Goal: Obtain resource: Obtain resource

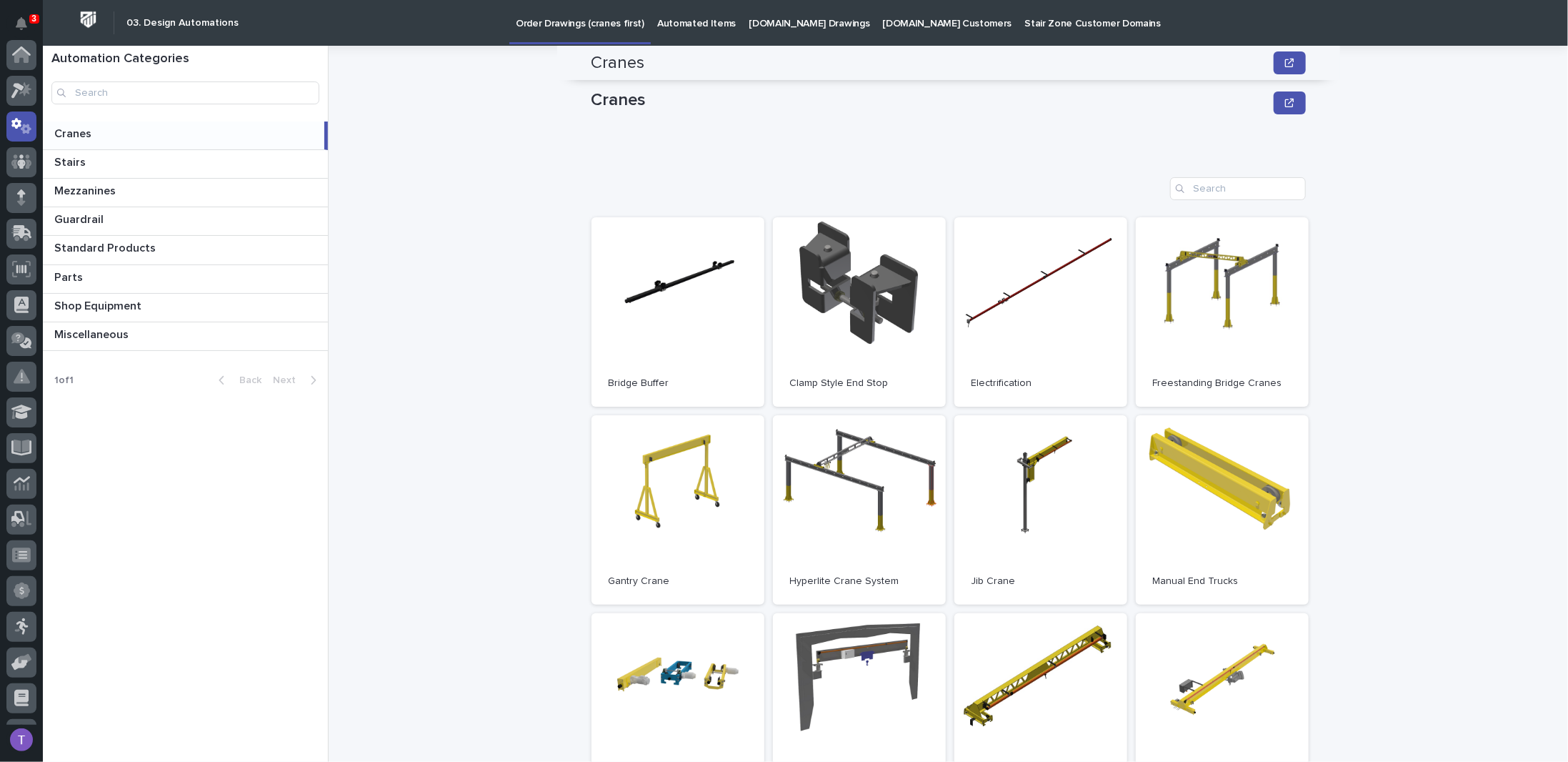
scroll to position [357, 0]
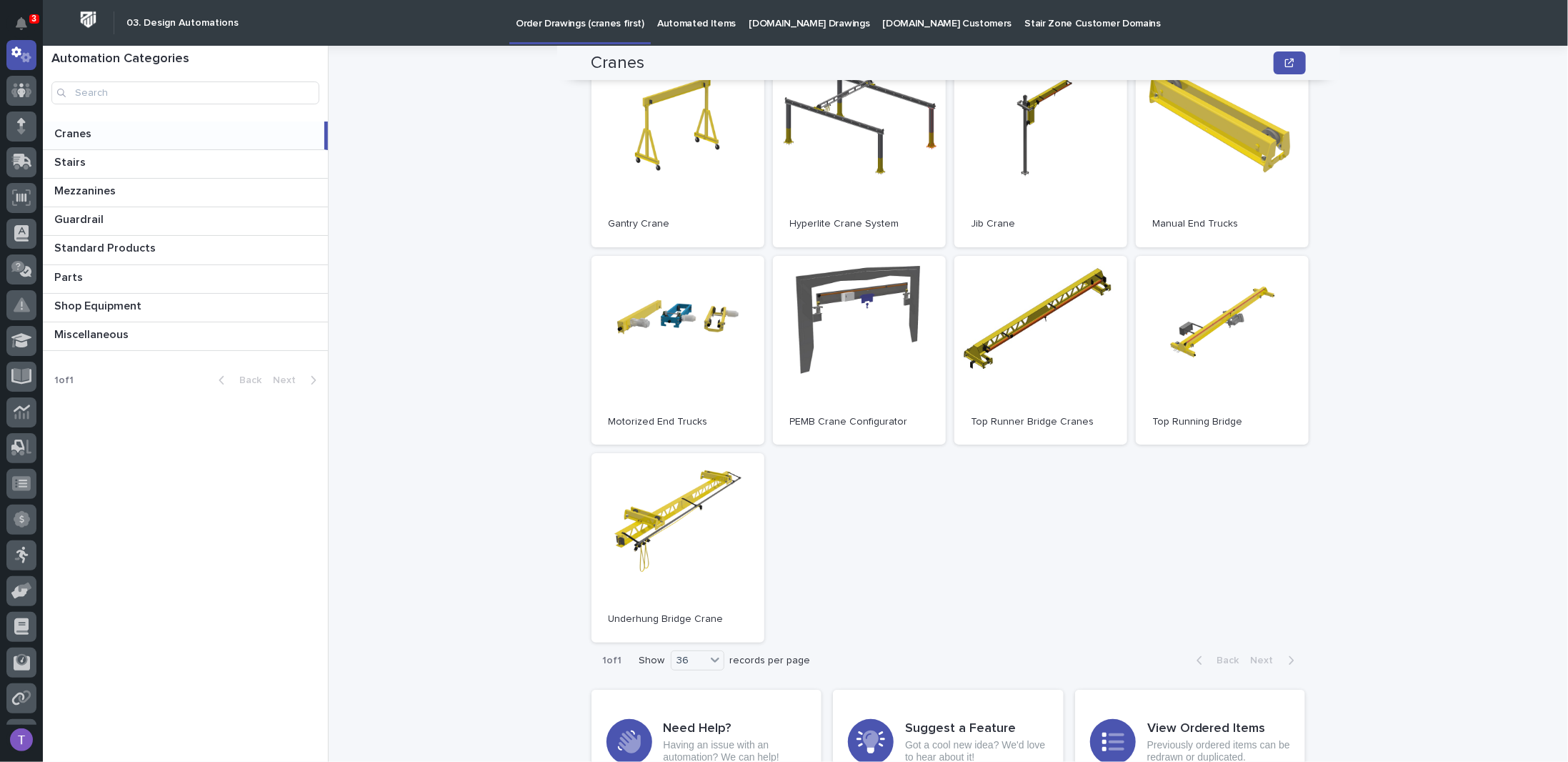
click at [680, 23] on p "Automated Items" at bounding box center [696, 15] width 79 height 30
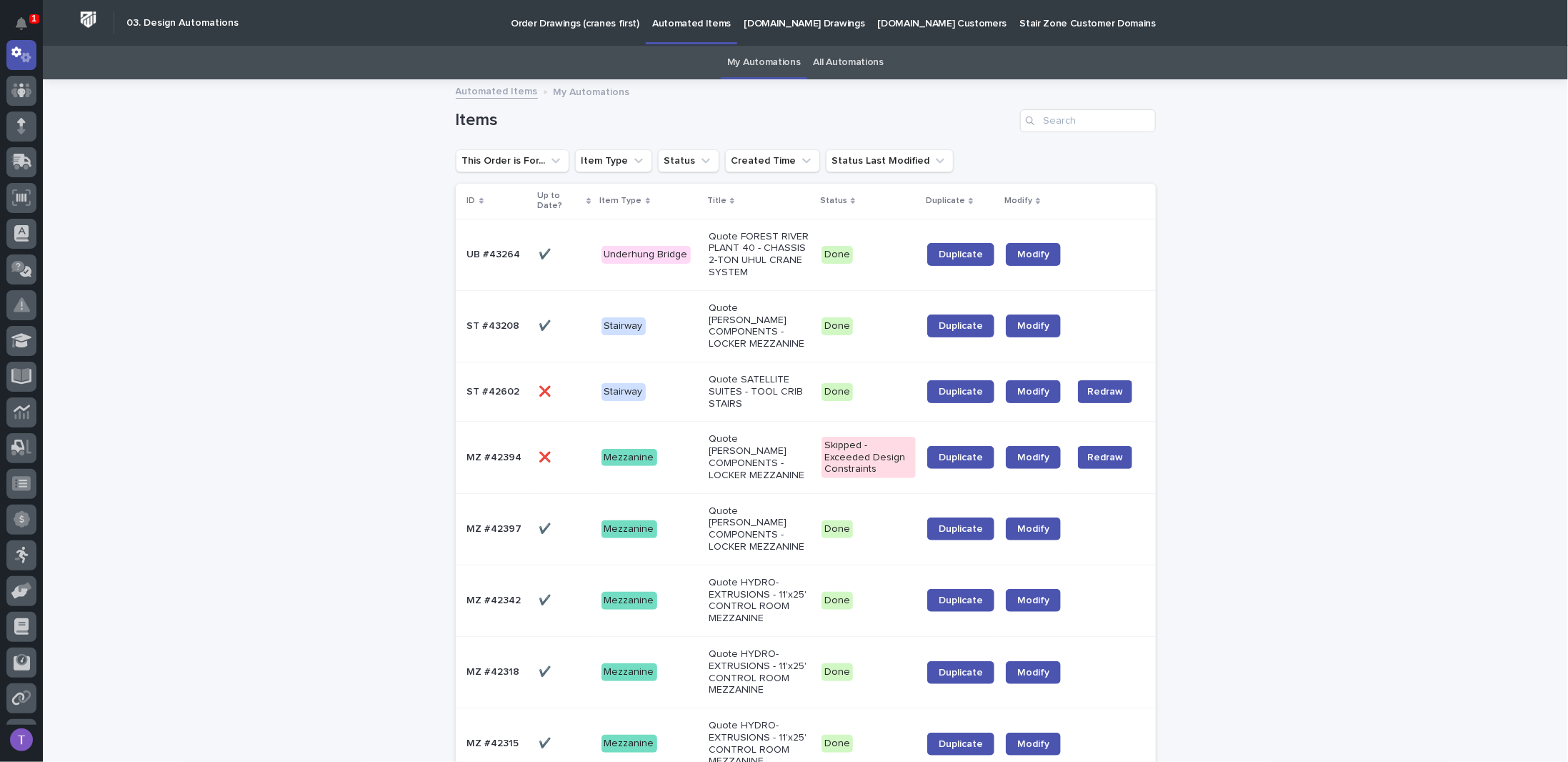
click at [547, 22] on p "Order Drawings (cranes first)" at bounding box center [574, 15] width 128 height 30
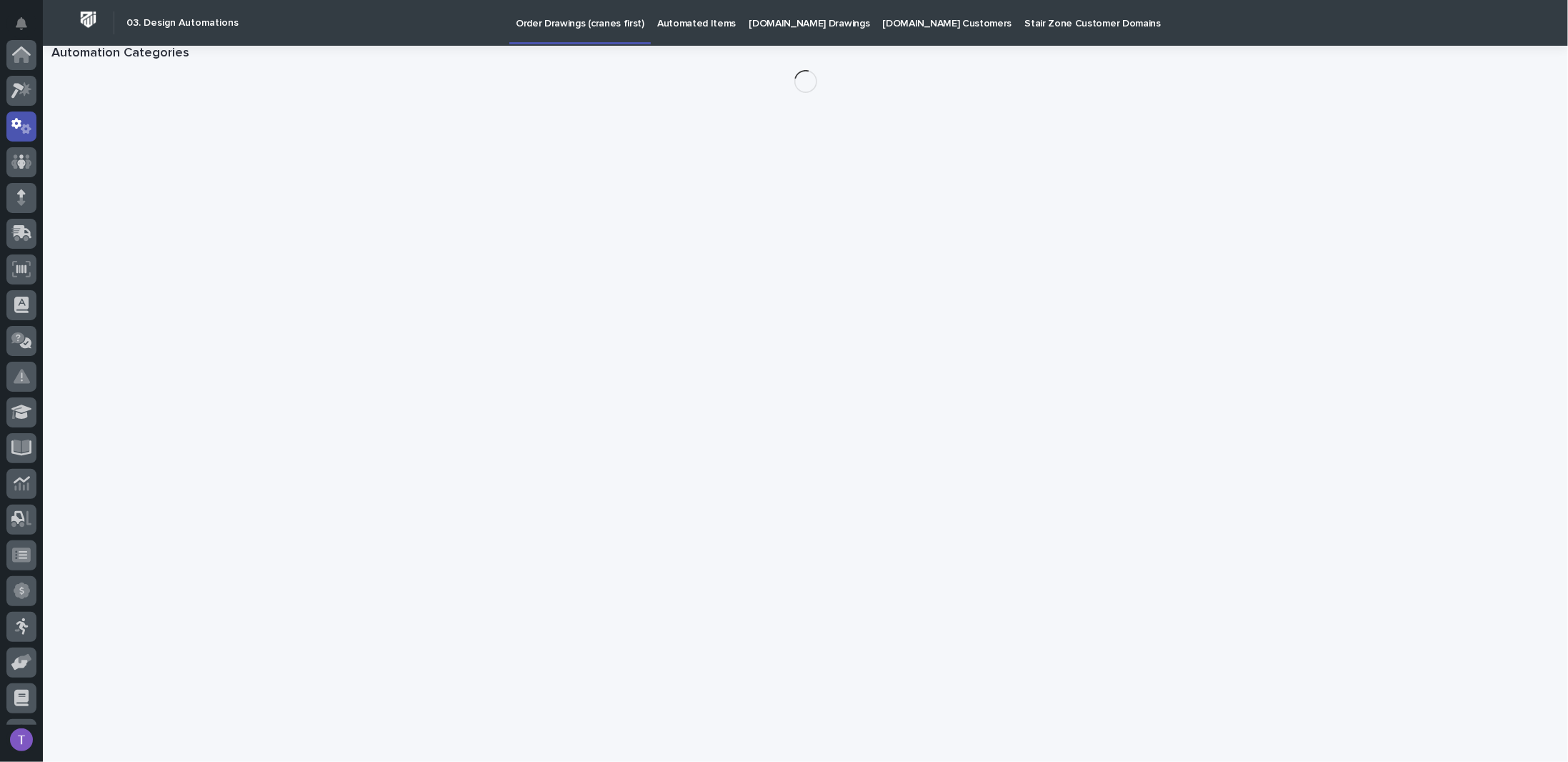
scroll to position [71, 0]
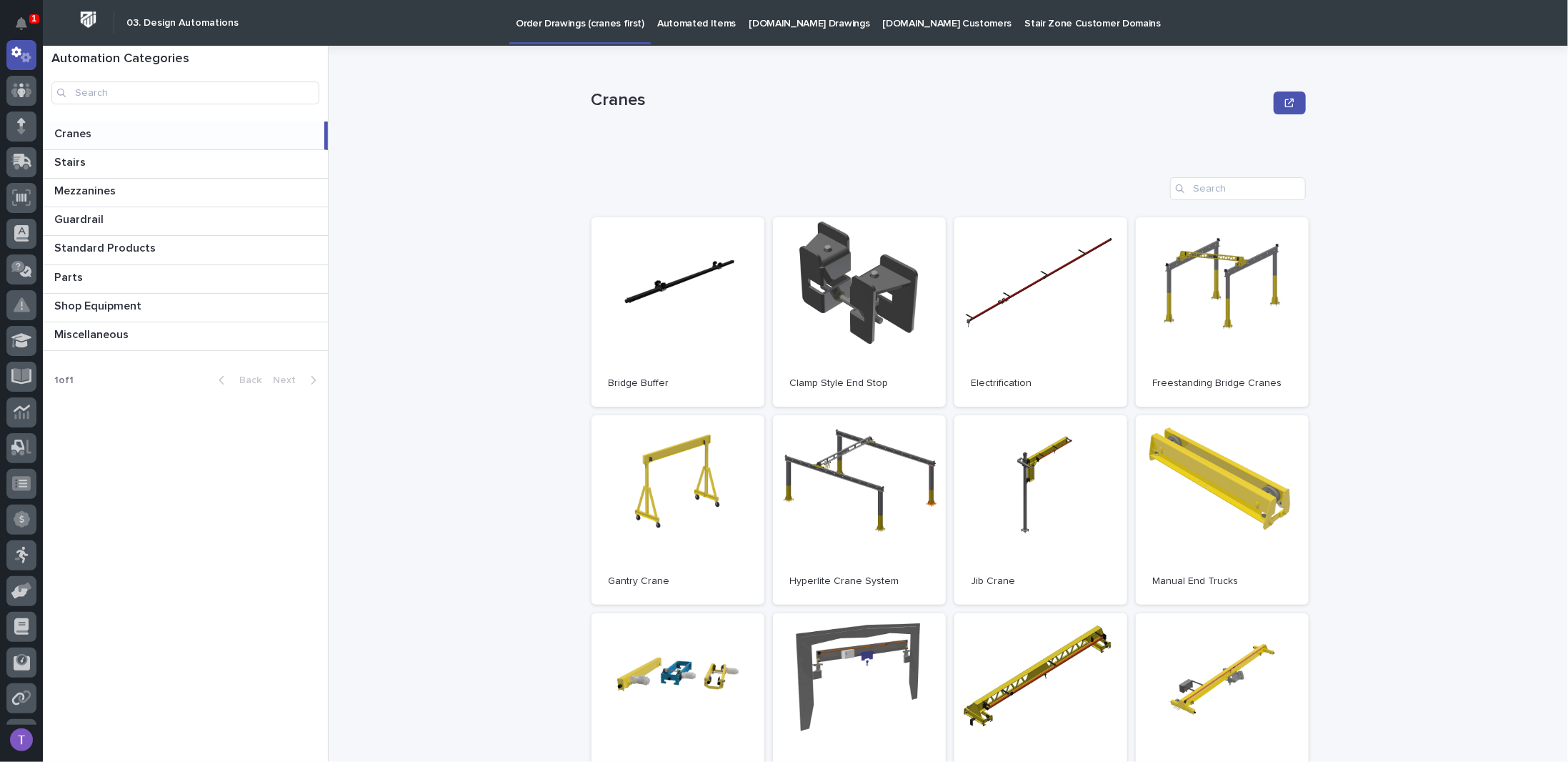
click at [563, 24] on p "Order Drawings (cranes first)" at bounding box center [579, 15] width 128 height 30
click at [684, 27] on p "Automated Items" at bounding box center [696, 15] width 79 height 30
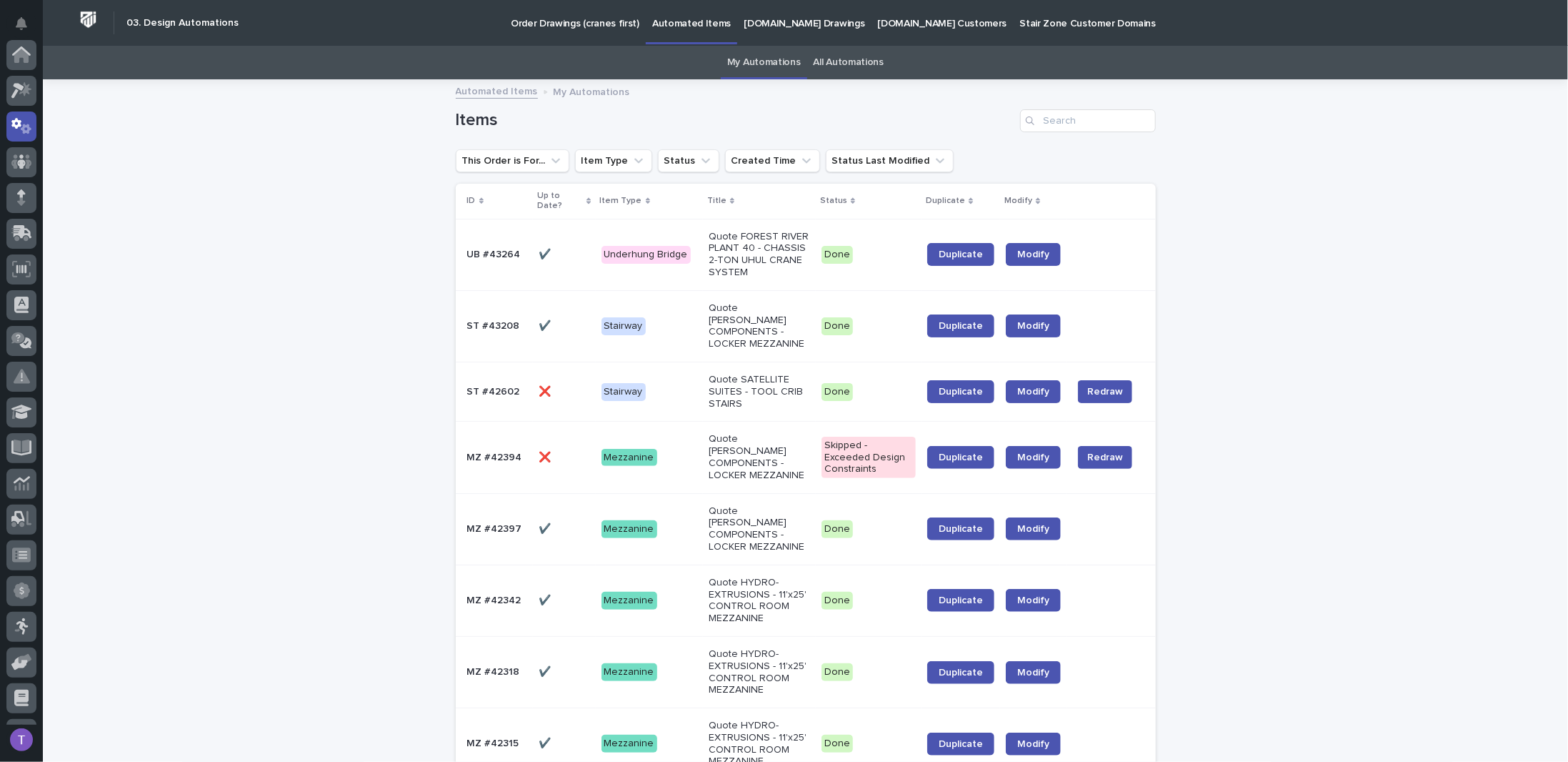
scroll to position [71, 0]
